Goal: Transaction & Acquisition: Purchase product/service

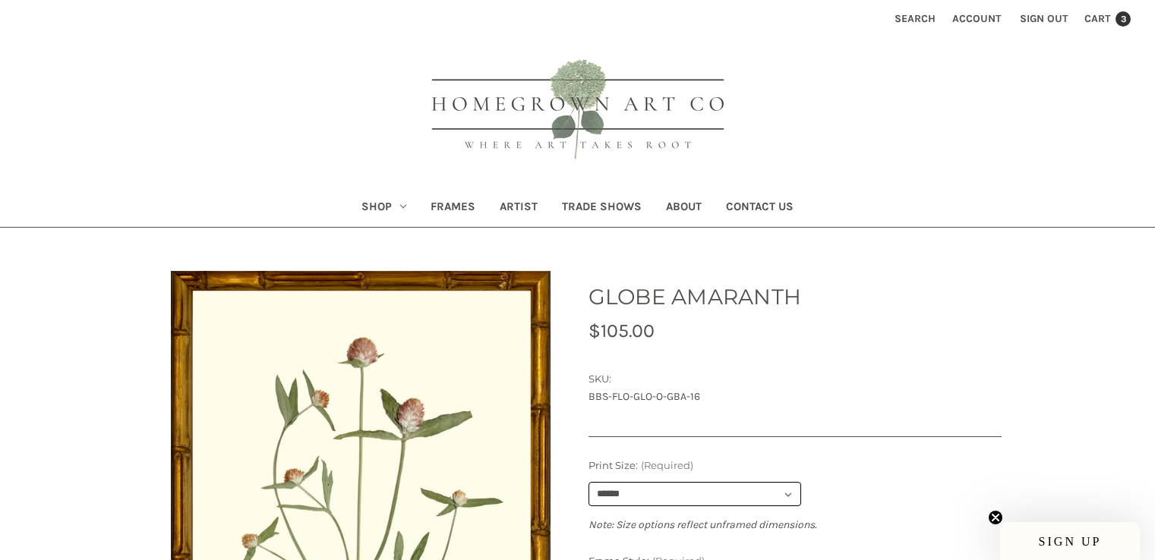
select select "****"
click at [1100, 16] on span "Cart" at bounding box center [1097, 18] width 26 height 13
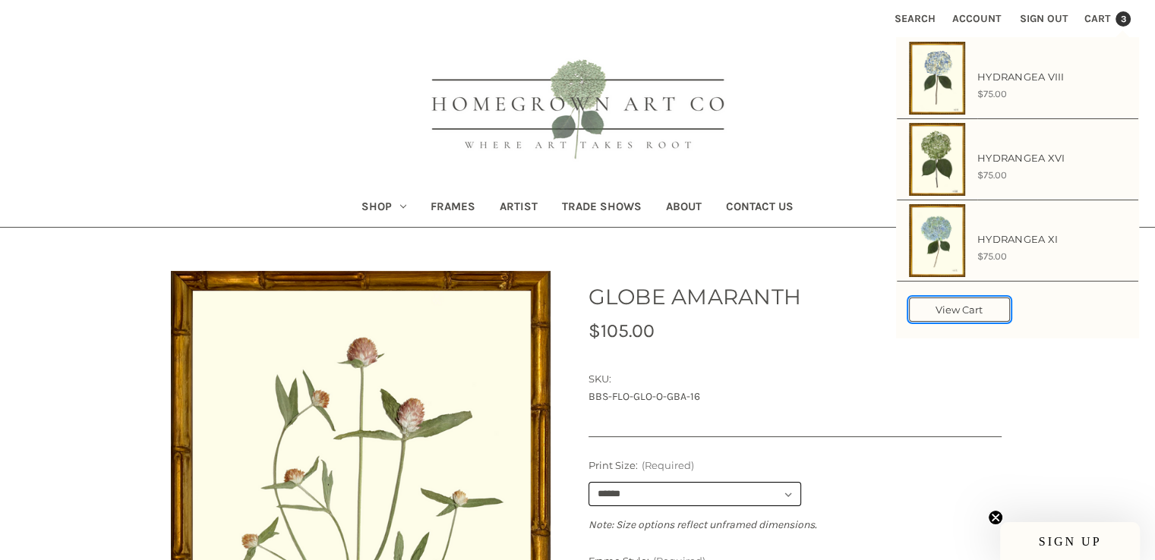
click at [978, 308] on link "View Cart" at bounding box center [959, 310] width 101 height 24
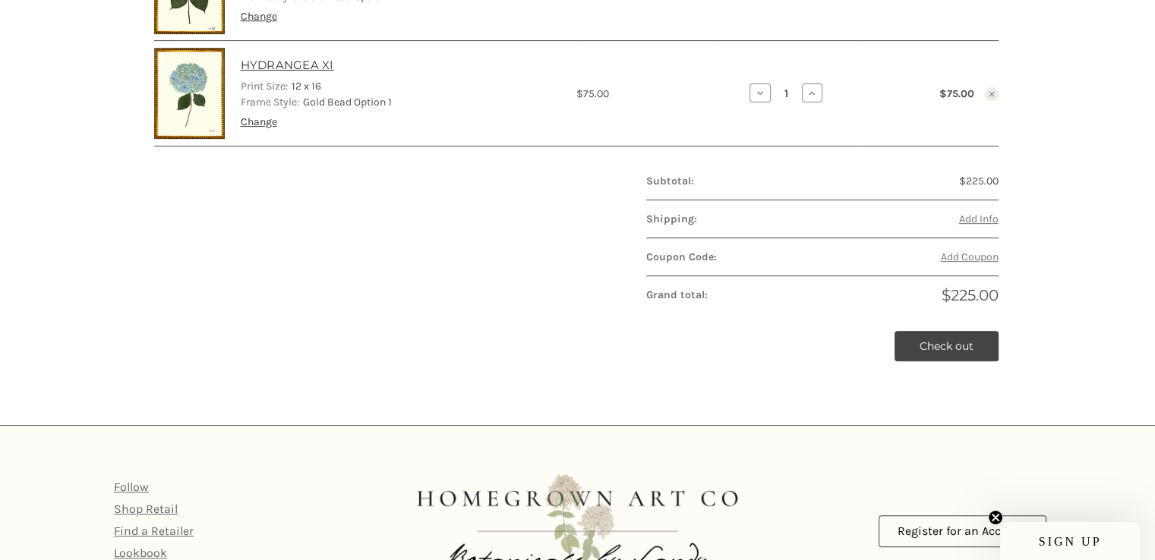
scroll to position [531, 0]
click at [972, 216] on span "Add Info" at bounding box center [977, 218] width 39 height 13
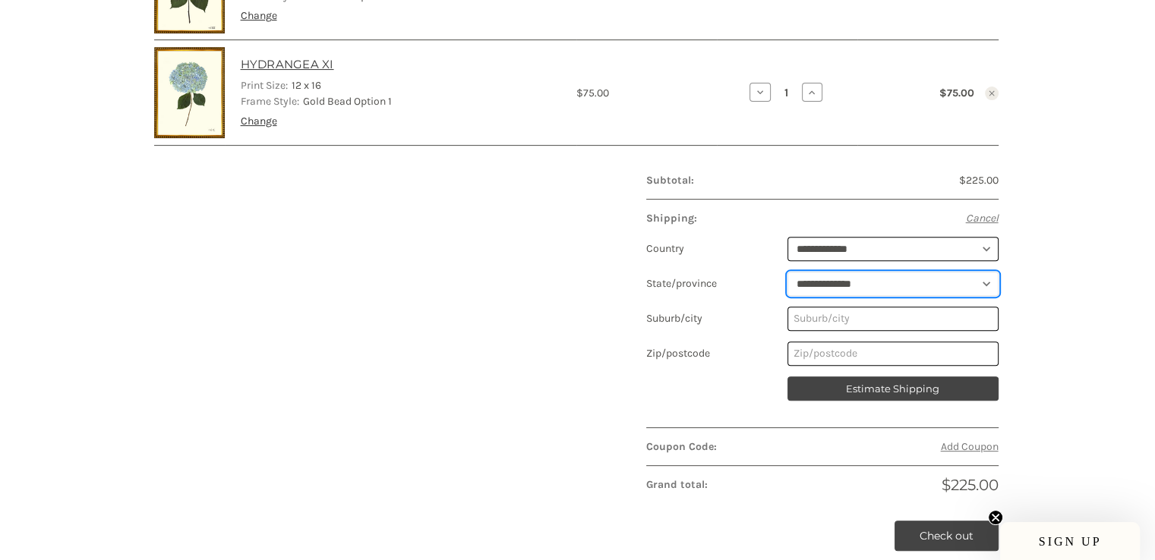
click at [874, 291] on select "**********" at bounding box center [892, 284] width 211 height 24
select select "**"
click at [787, 272] on select "**********" at bounding box center [892, 284] width 211 height 24
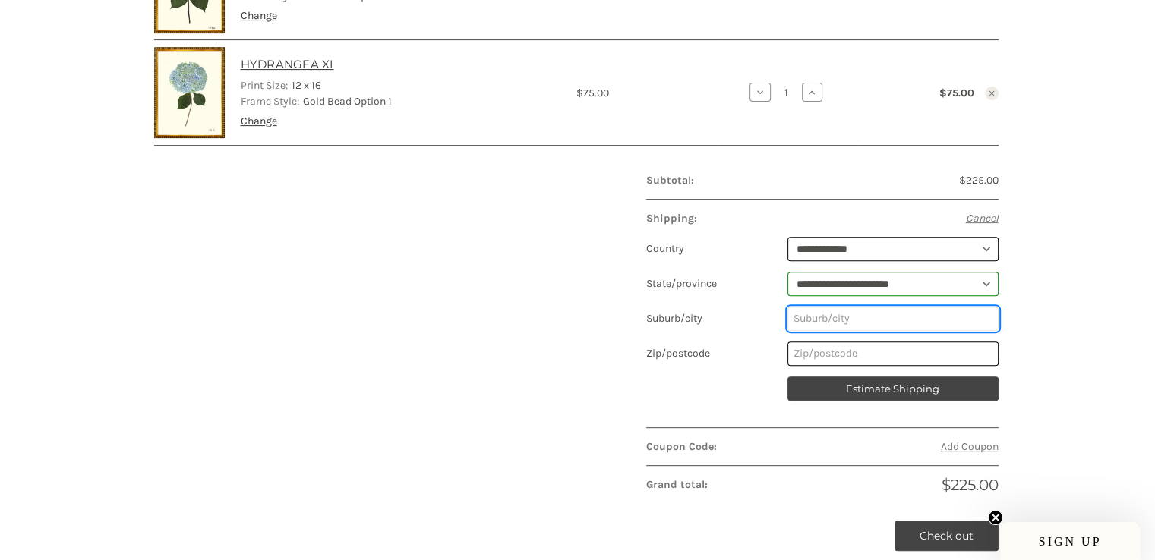
click at [881, 317] on input "Suburb/city" at bounding box center [892, 319] width 211 height 24
type input "BLUFFTON"
type input "29910"
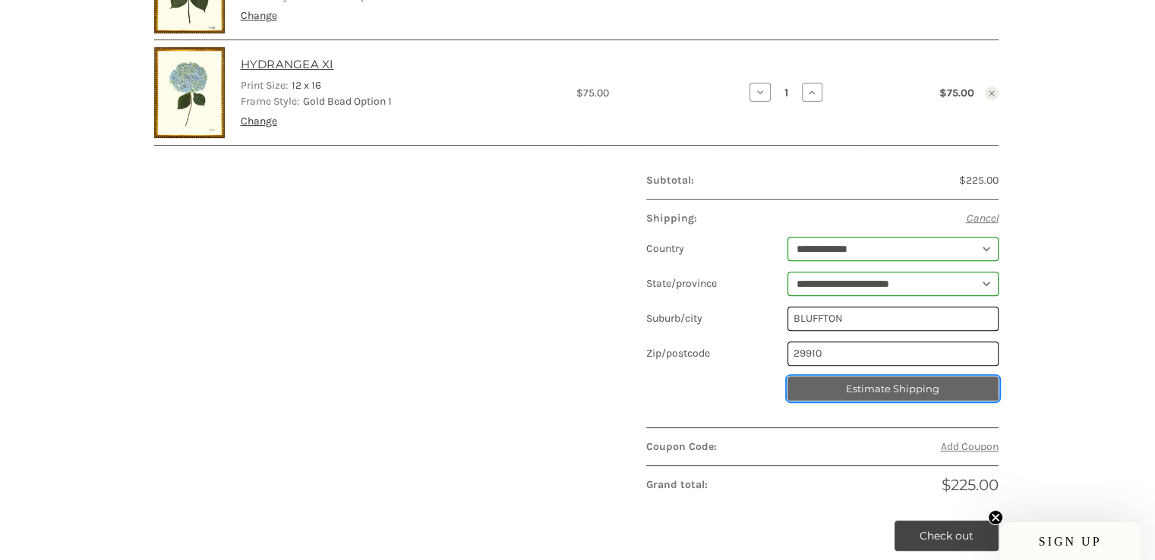
click at [924, 395] on button "Estimate Shipping" at bounding box center [892, 389] width 211 height 24
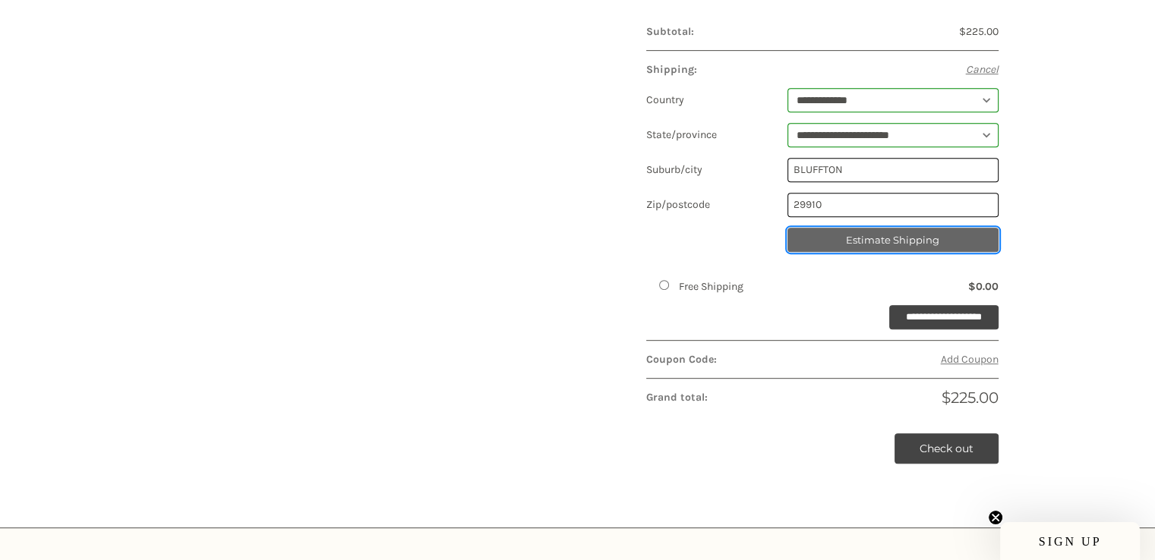
scroll to position [683, 0]
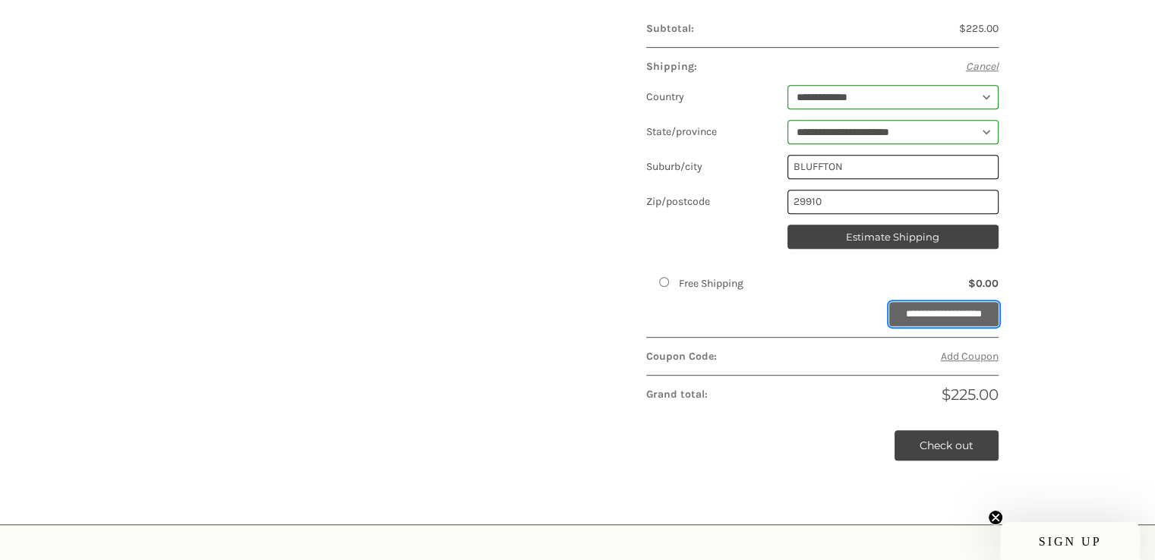
click at [932, 316] on input "**********" at bounding box center [943, 314] width 109 height 24
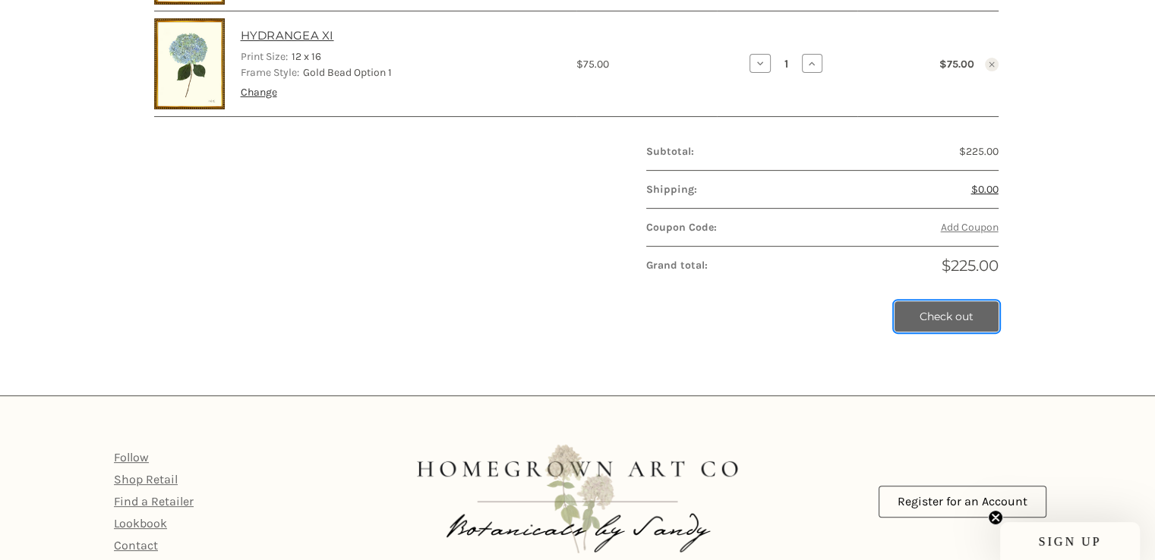
click at [958, 324] on link "Check out" at bounding box center [946, 316] width 104 height 30
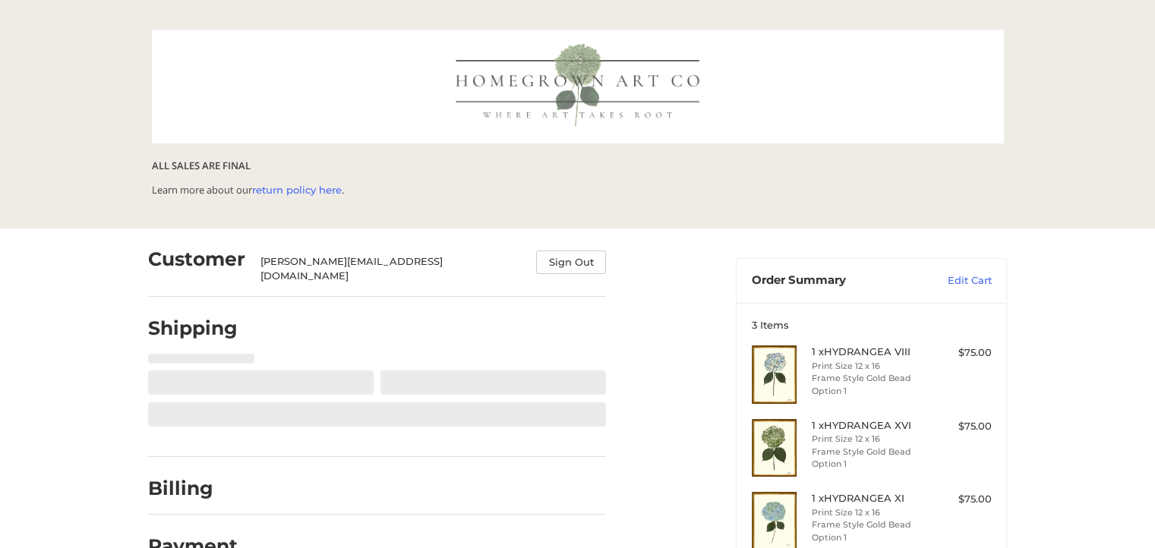
select select "**"
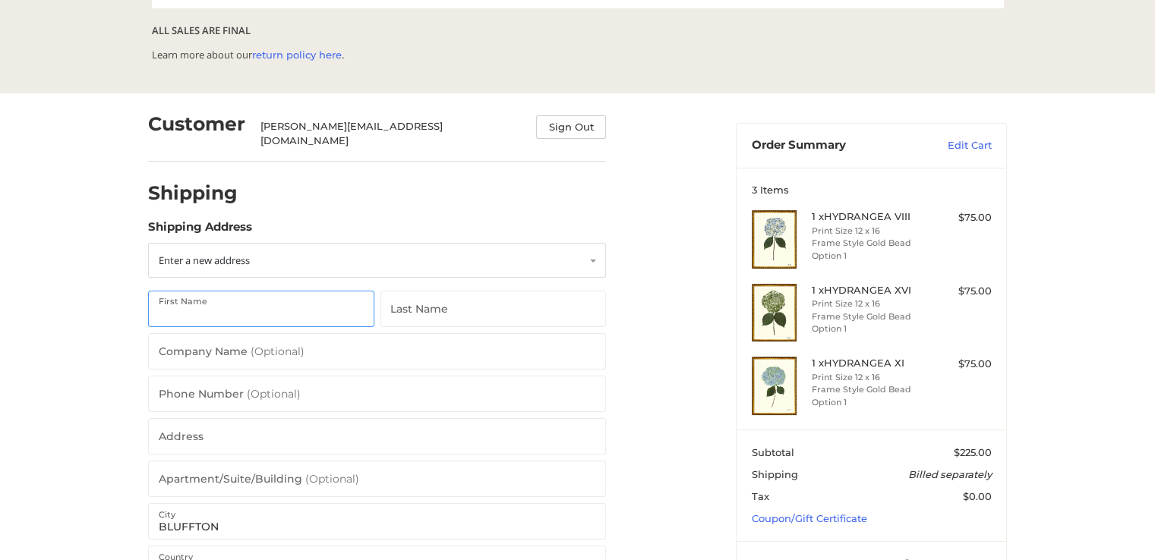
scroll to position [174, 0]
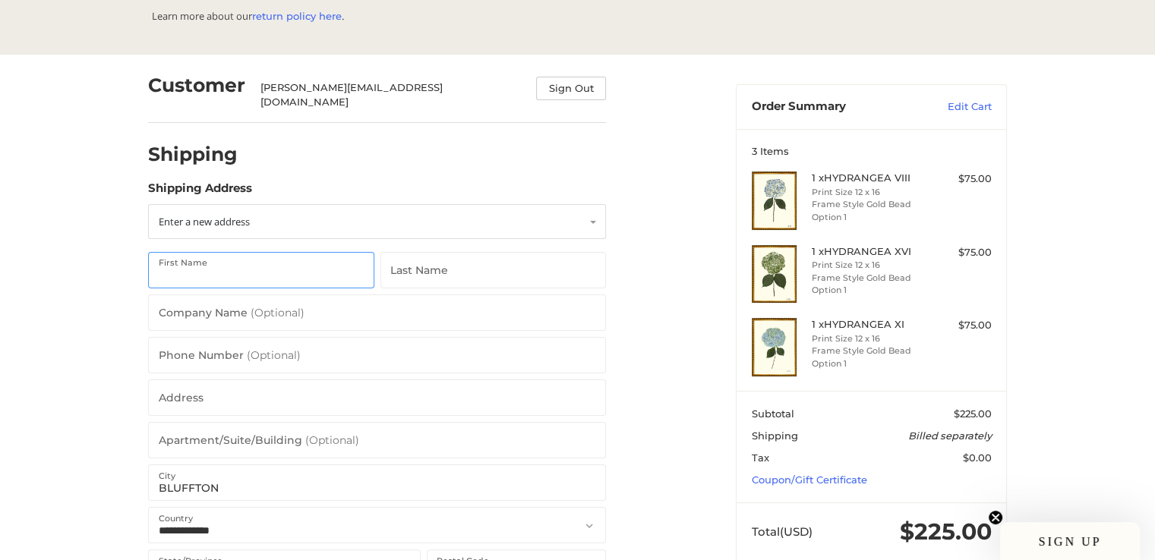
click at [270, 265] on input "First Name" at bounding box center [261, 270] width 226 height 36
type input "Marsh on the May"
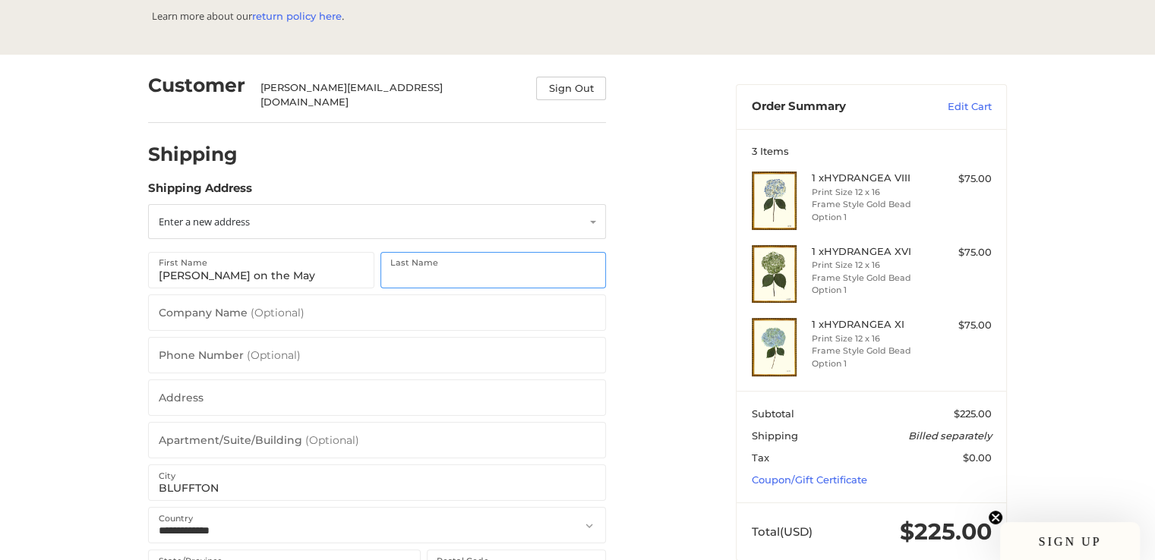
type input "Leslie Trenta"
type input "Marsh on the May and Leslie Trenta Designs LLC"
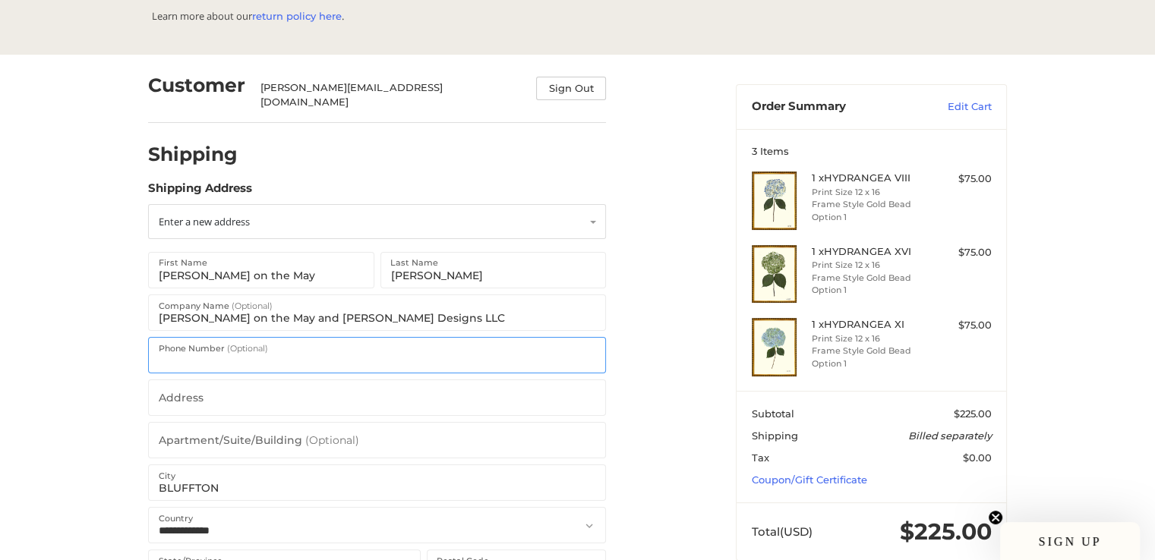
type input "17036237807"
type input "43 Boundary Street"
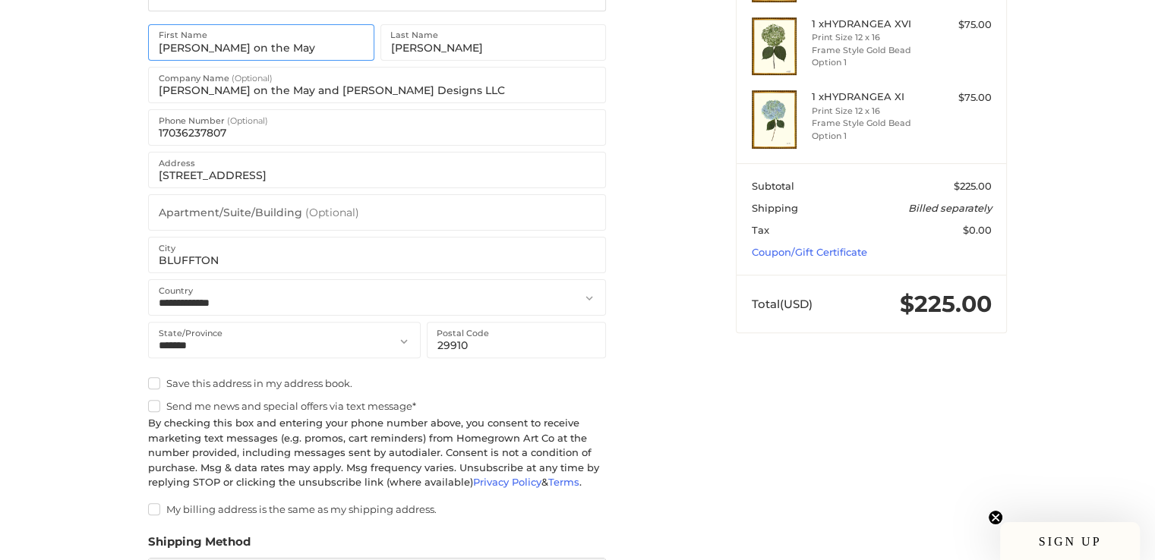
scroll to position [553, 0]
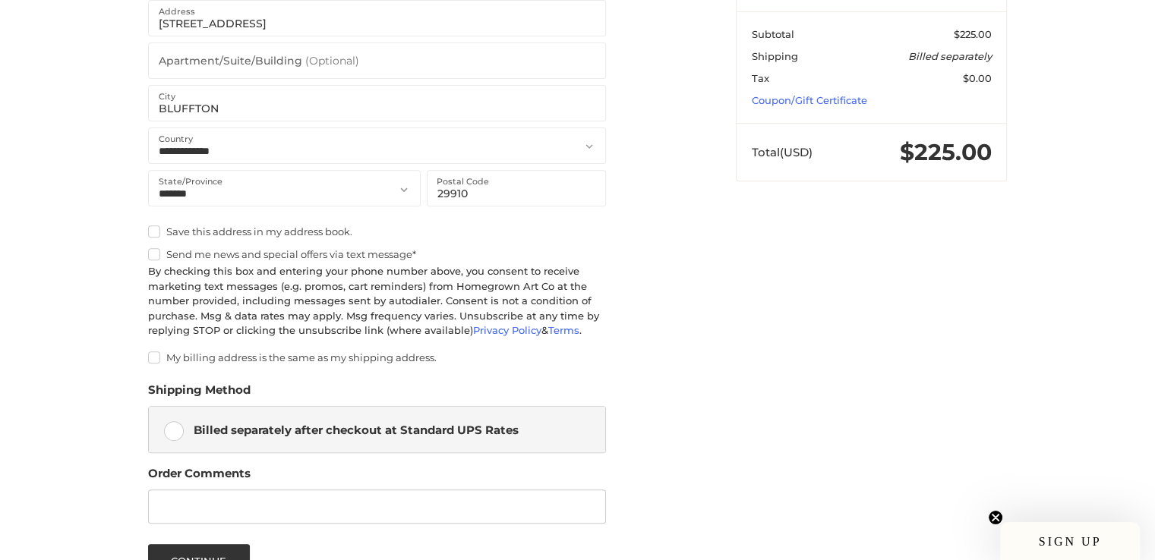
click at [149, 351] on label "My billing address is the same as my shipping address." at bounding box center [377, 357] width 458 height 12
click at [176, 423] on label "Free Shipping $0.00" at bounding box center [377, 430] width 456 height 46
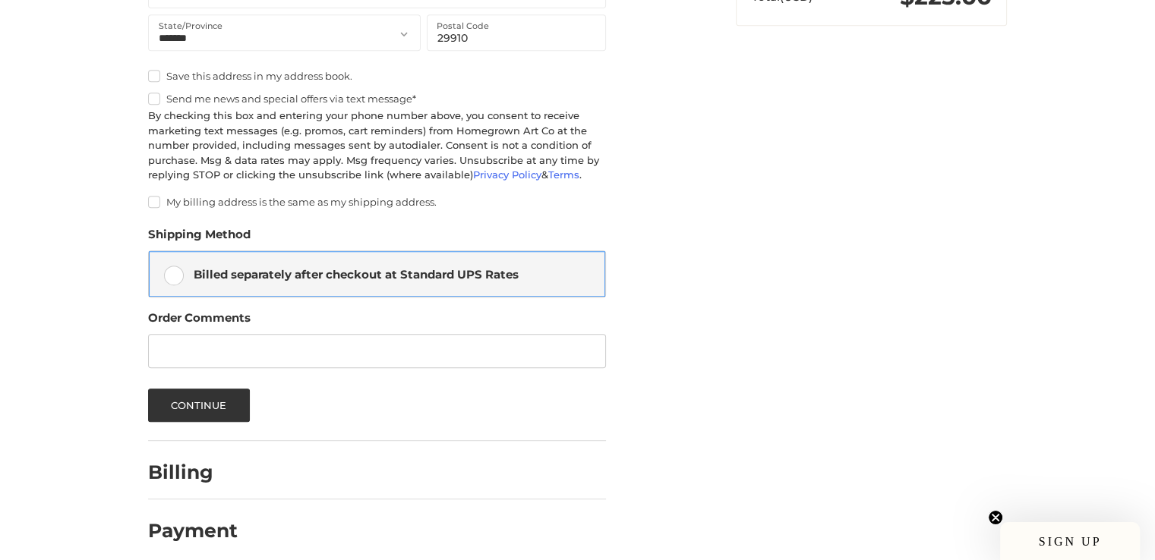
scroll to position [710, 0]
click at [268, 466] on div at bounding box center [429, 475] width 354 height 19
click at [219, 395] on button "Continue" at bounding box center [199, 404] width 102 height 33
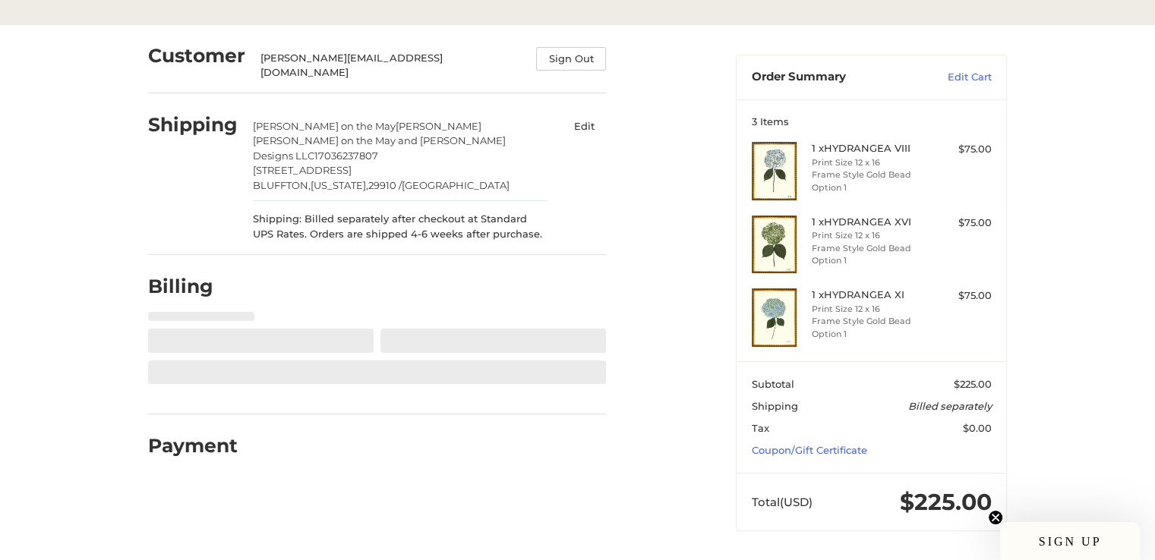
select select "**"
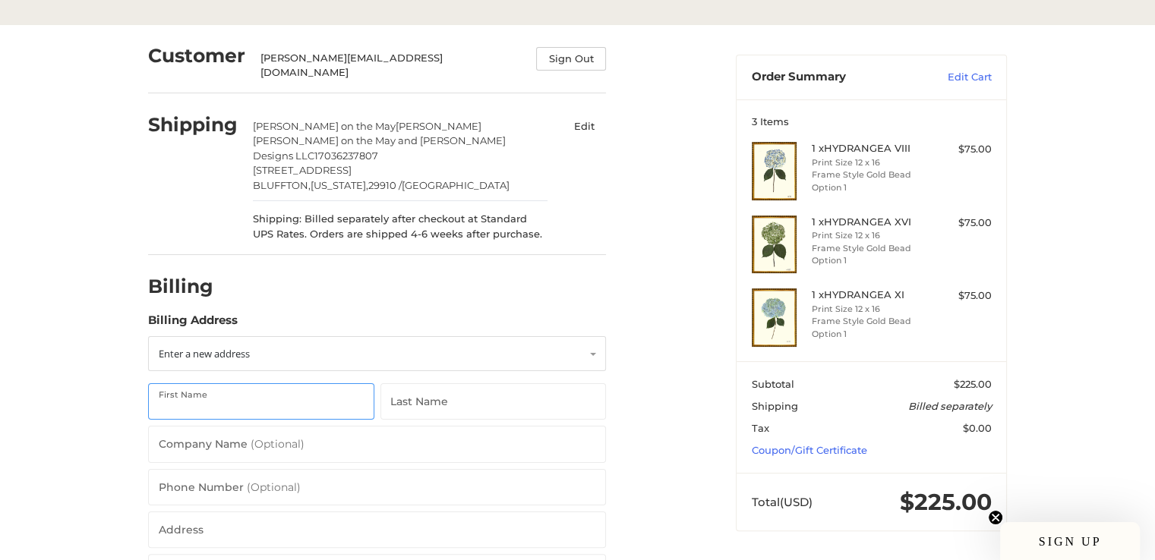
scroll to position [335, 0]
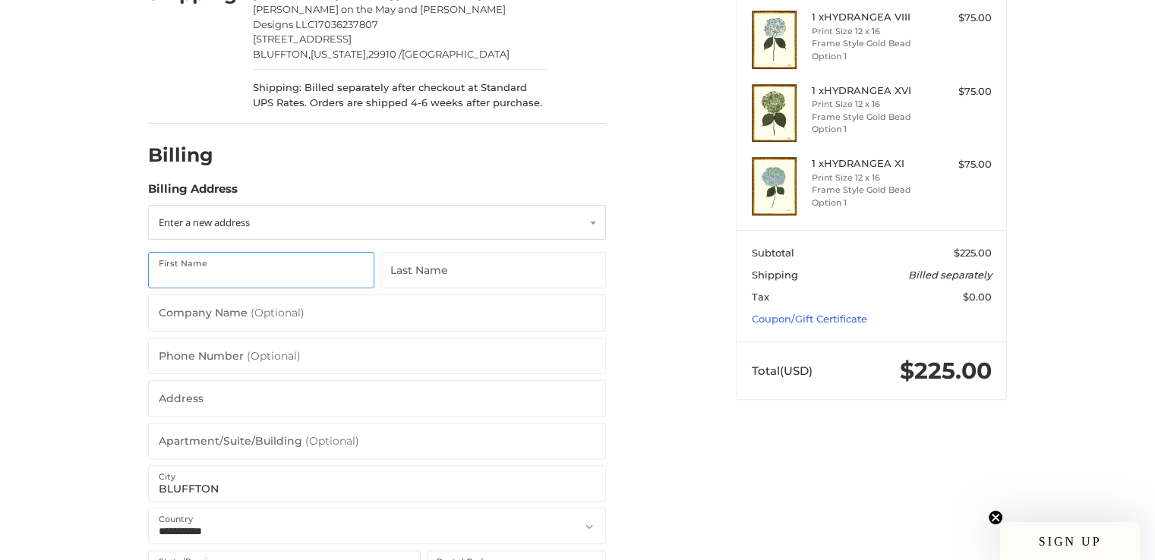
click at [301, 273] on input "First Name" at bounding box center [261, 270] width 226 height 36
type input "LESLIE"
type input "INC"
type input "Leslie Trenta Designs and Marsh on the May, LLC."
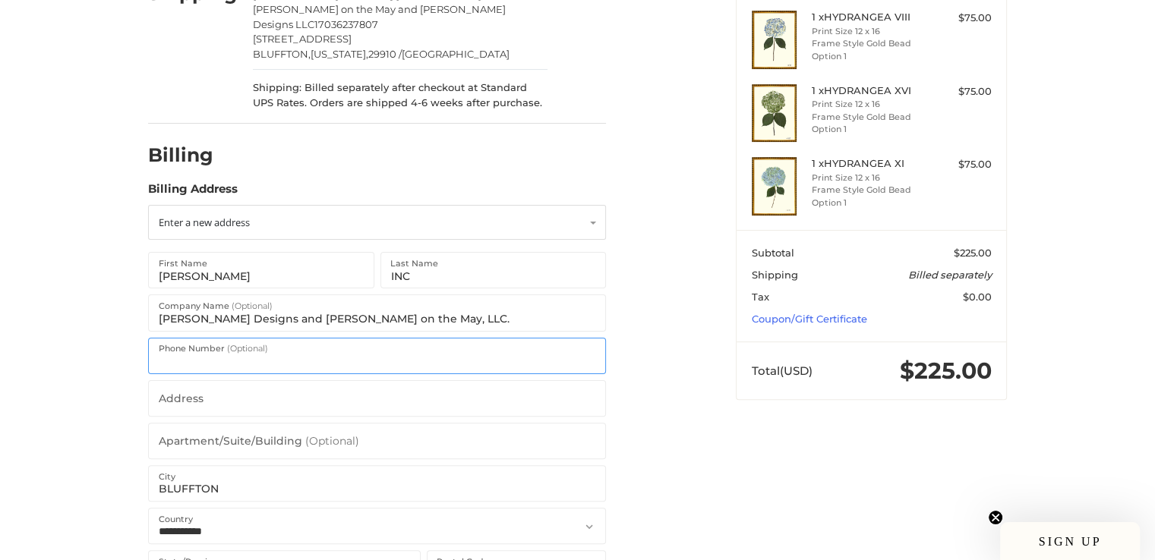
type input "17036237807"
type input "5759 Guilford Place"
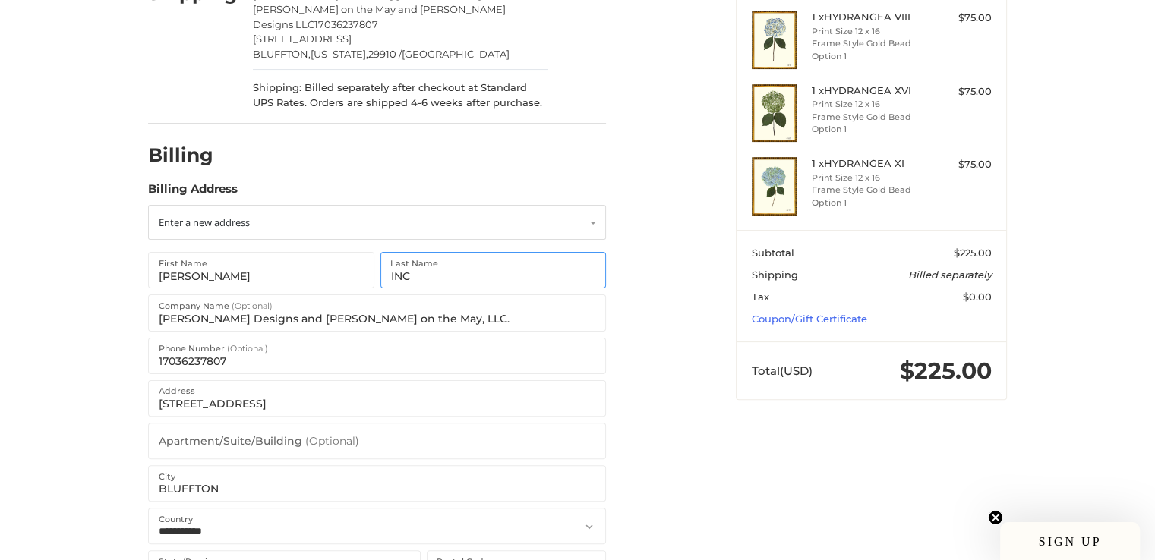
click at [433, 273] on input "INC" at bounding box center [493, 270] width 226 height 36
drag, startPoint x: 433, startPoint y: 273, endPoint x: 381, endPoint y: 271, distance: 51.6
click at [381, 271] on input "INC" at bounding box center [493, 270] width 226 height 36
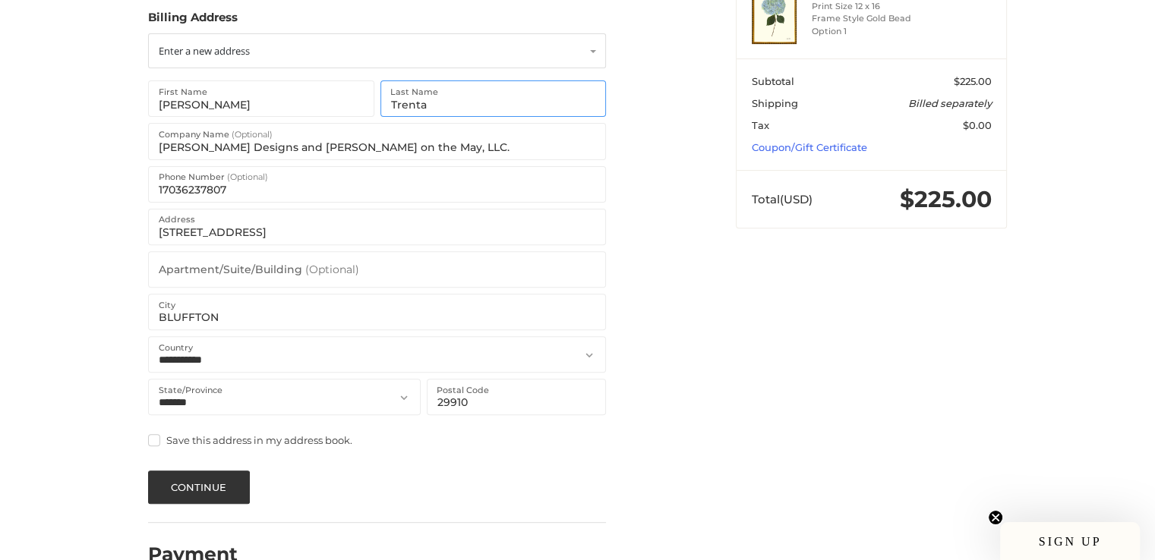
scroll to position [530, 0]
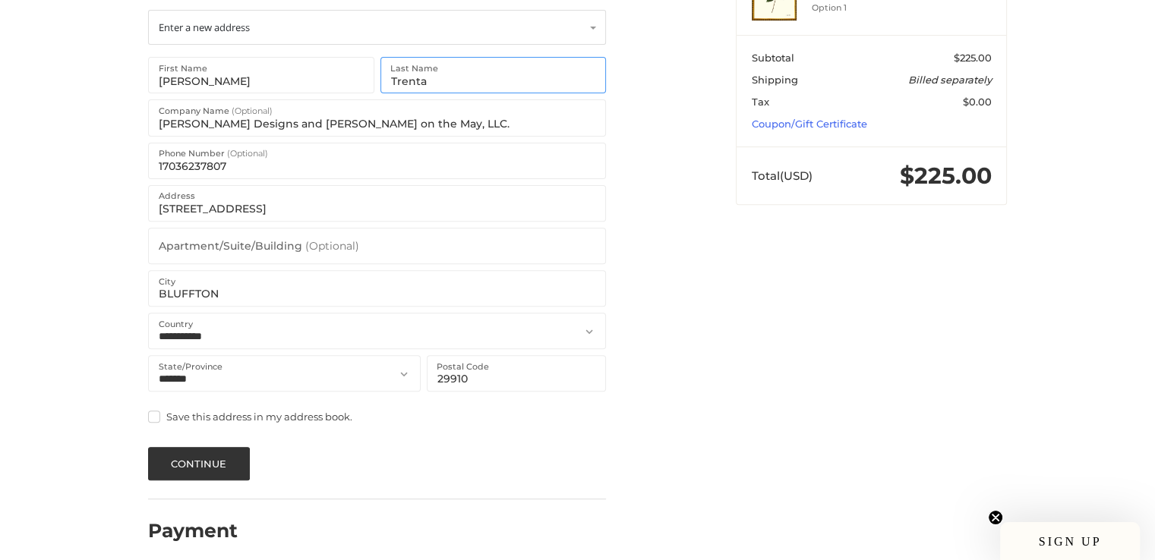
type input "Trenta"
click at [150, 411] on label "Save this address in my address book." at bounding box center [377, 417] width 458 height 12
click at [191, 454] on button "Continue" at bounding box center [199, 463] width 102 height 33
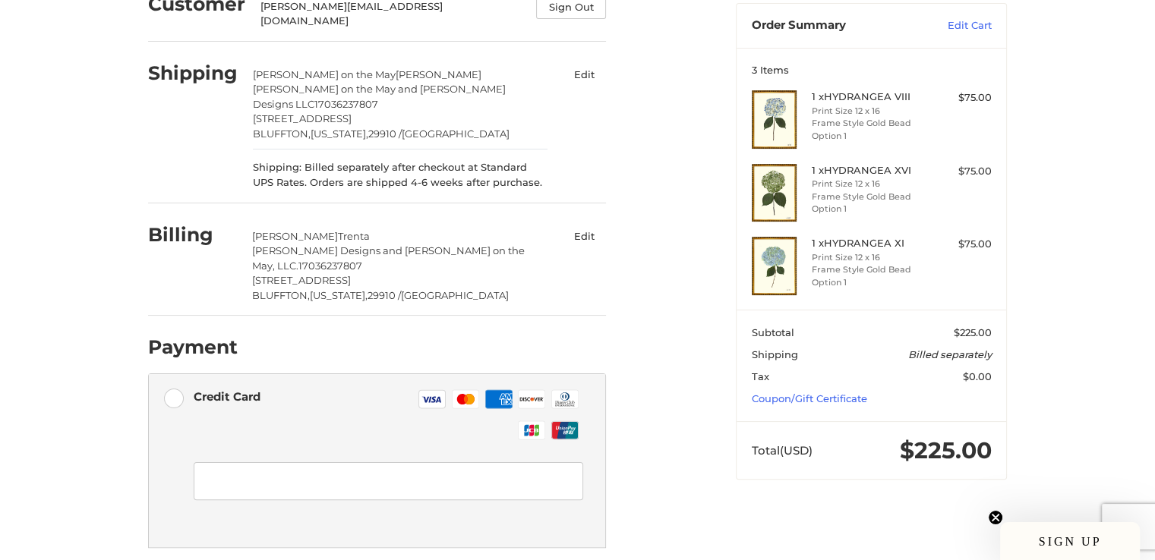
scroll to position [325, 0]
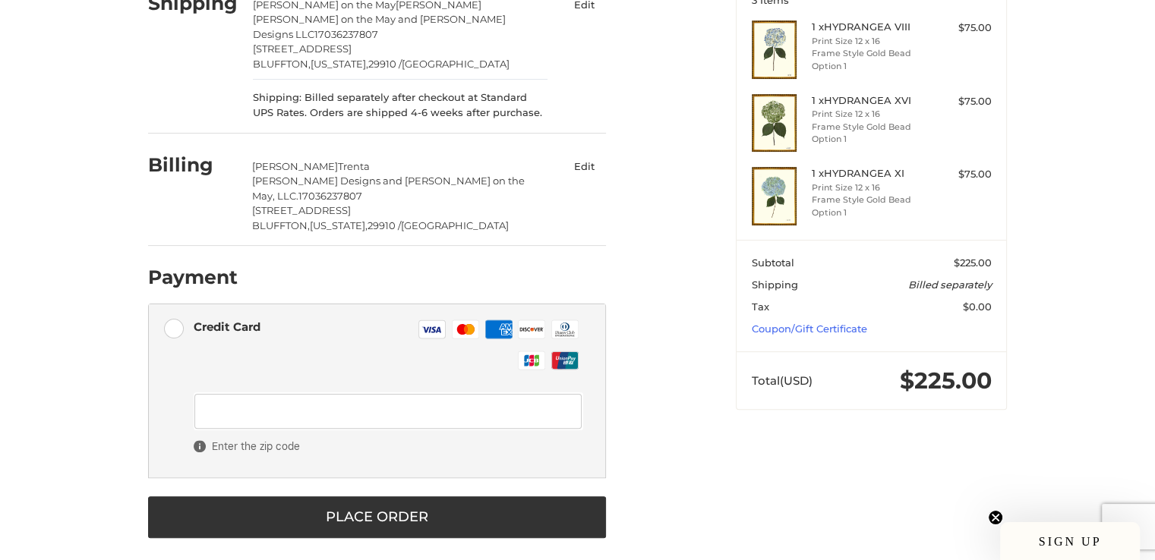
click at [185, 439] on li "Credit Card Visa Master Amex Discover Diners Club JCB UnionPay Enter the zip co…" at bounding box center [377, 390] width 456 height 173
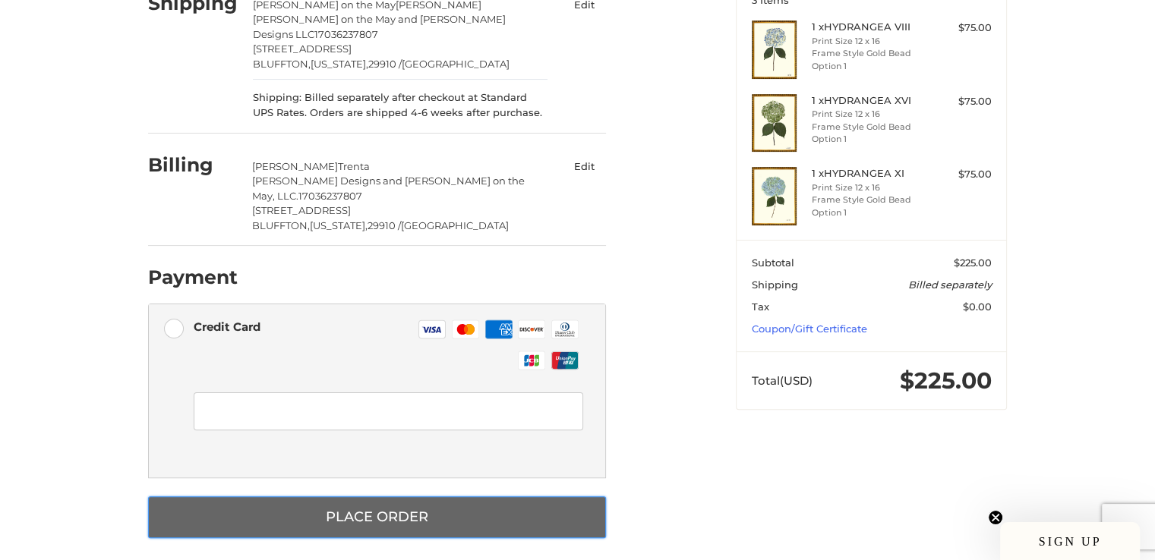
click at [277, 506] on button "Place Order" at bounding box center [377, 517] width 458 height 42
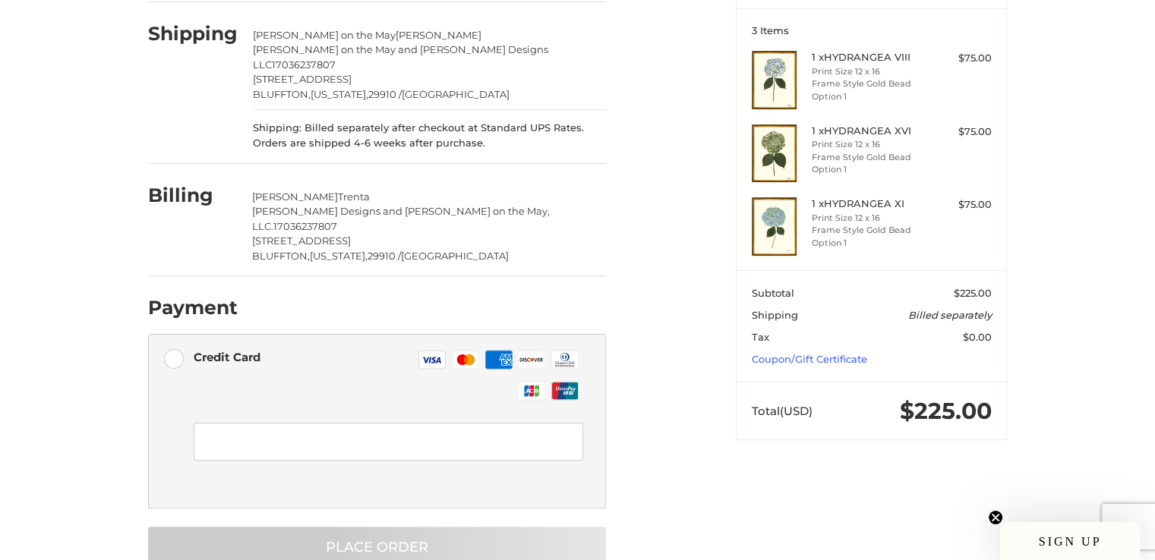
scroll to position [91, 0]
